Goal: Submit feedback/report problem

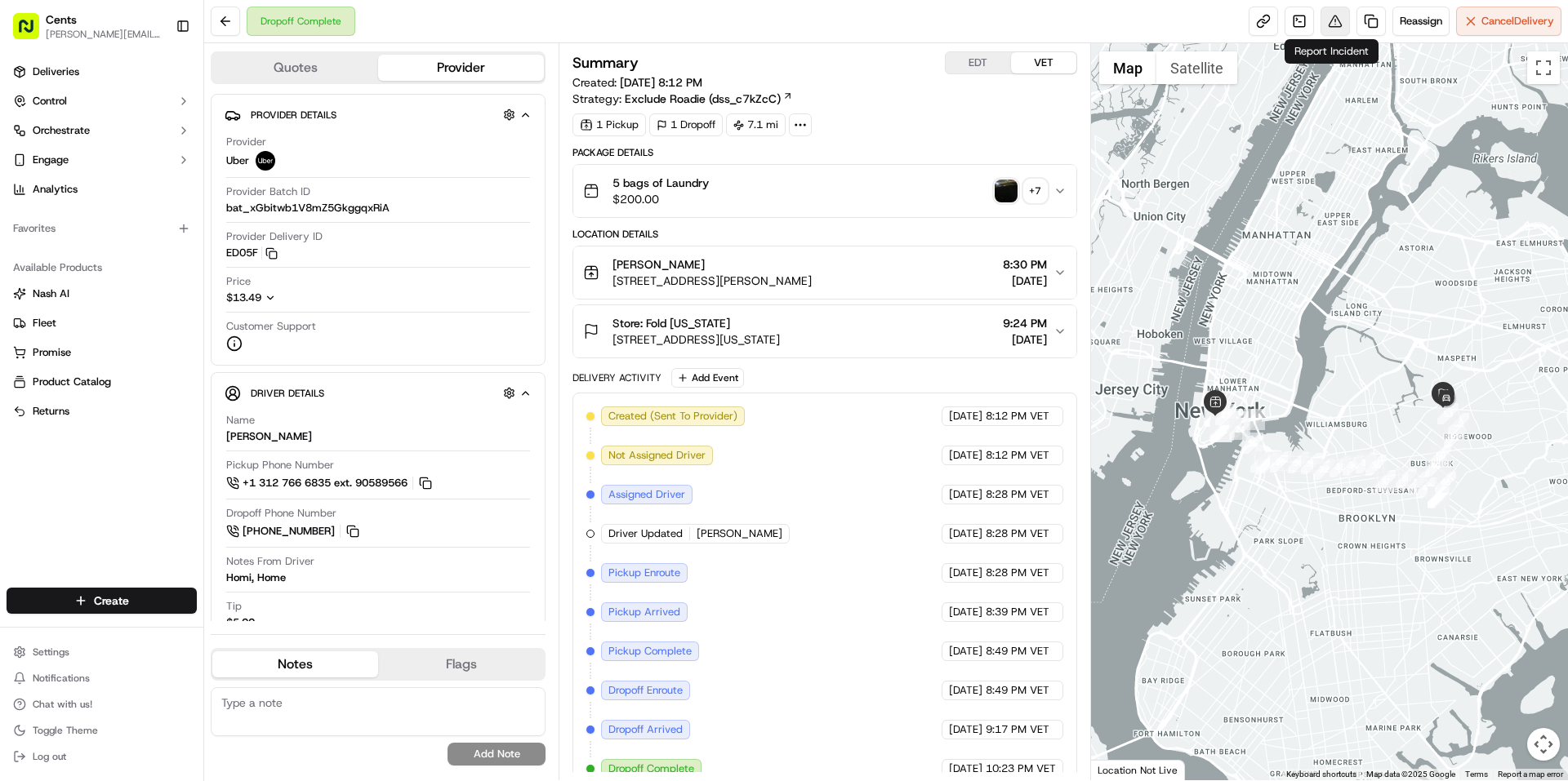
click at [1321, 27] on button at bounding box center [1335, 21] width 29 height 29
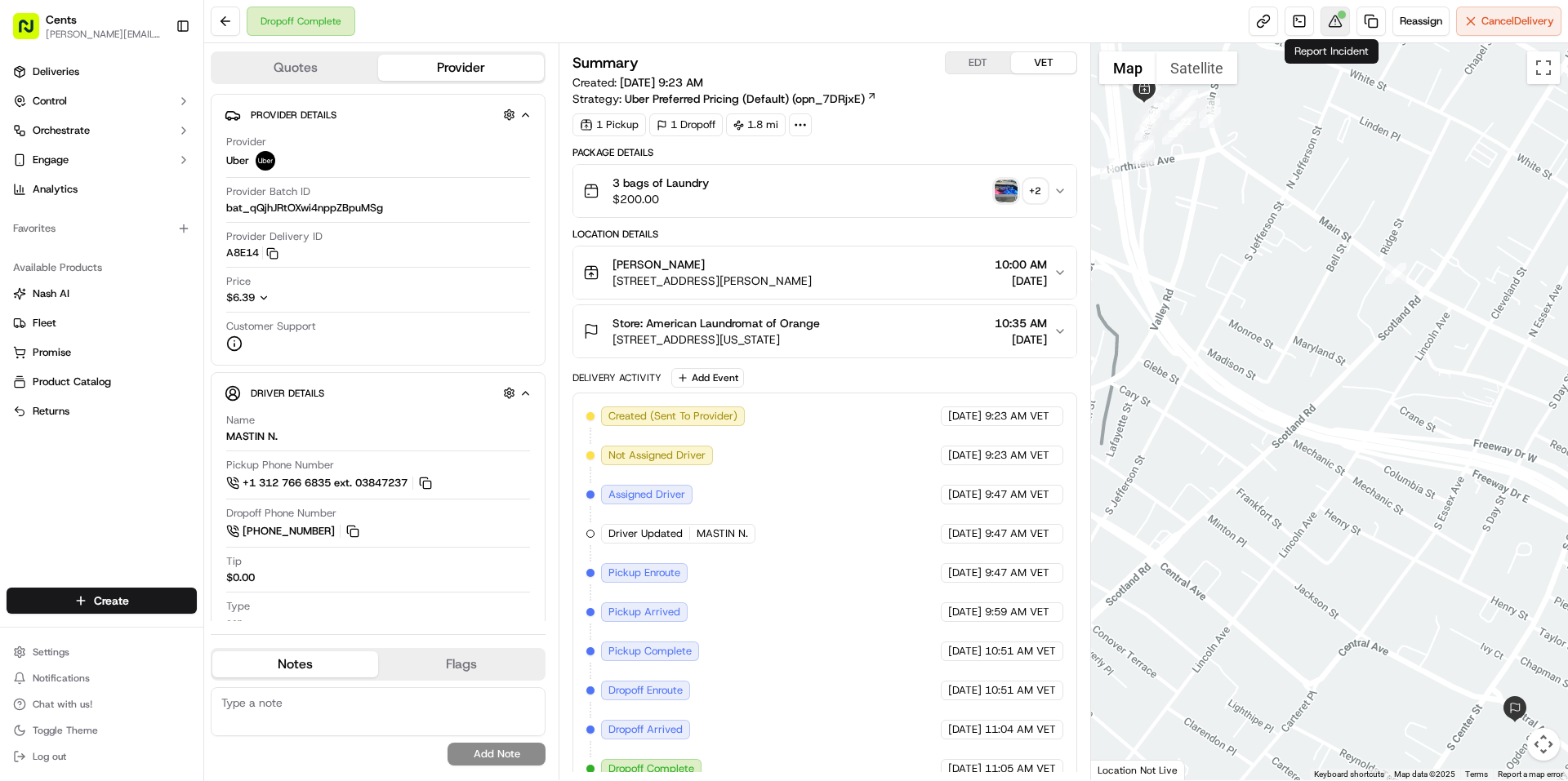
click at [1335, 21] on button at bounding box center [1335, 21] width 29 height 29
